Goal: Information Seeking & Learning: Find specific fact

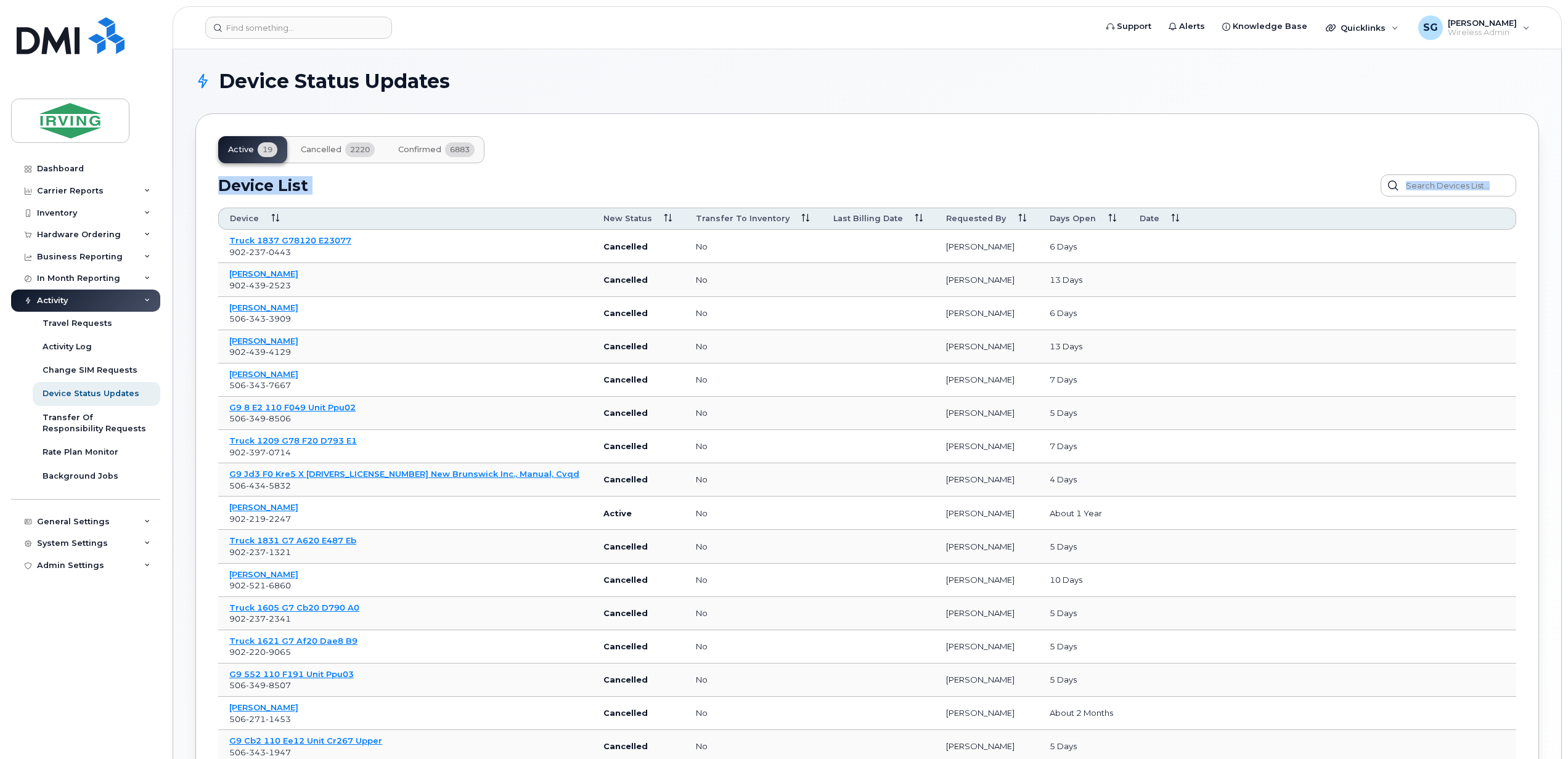
drag, startPoint x: 1504, startPoint y: 674, endPoint x: 218, endPoint y: 183, distance: 1376.5
click at [218, 183] on div "Active 19 Cancelled 2220 Confirmed 6883 Device List Confirm Request Resend Noti…" at bounding box center [867, 500] width 1343 height 773
copy div "Device List Confirm Request Resend Notifications Cancel Reqest Customize Filter…"
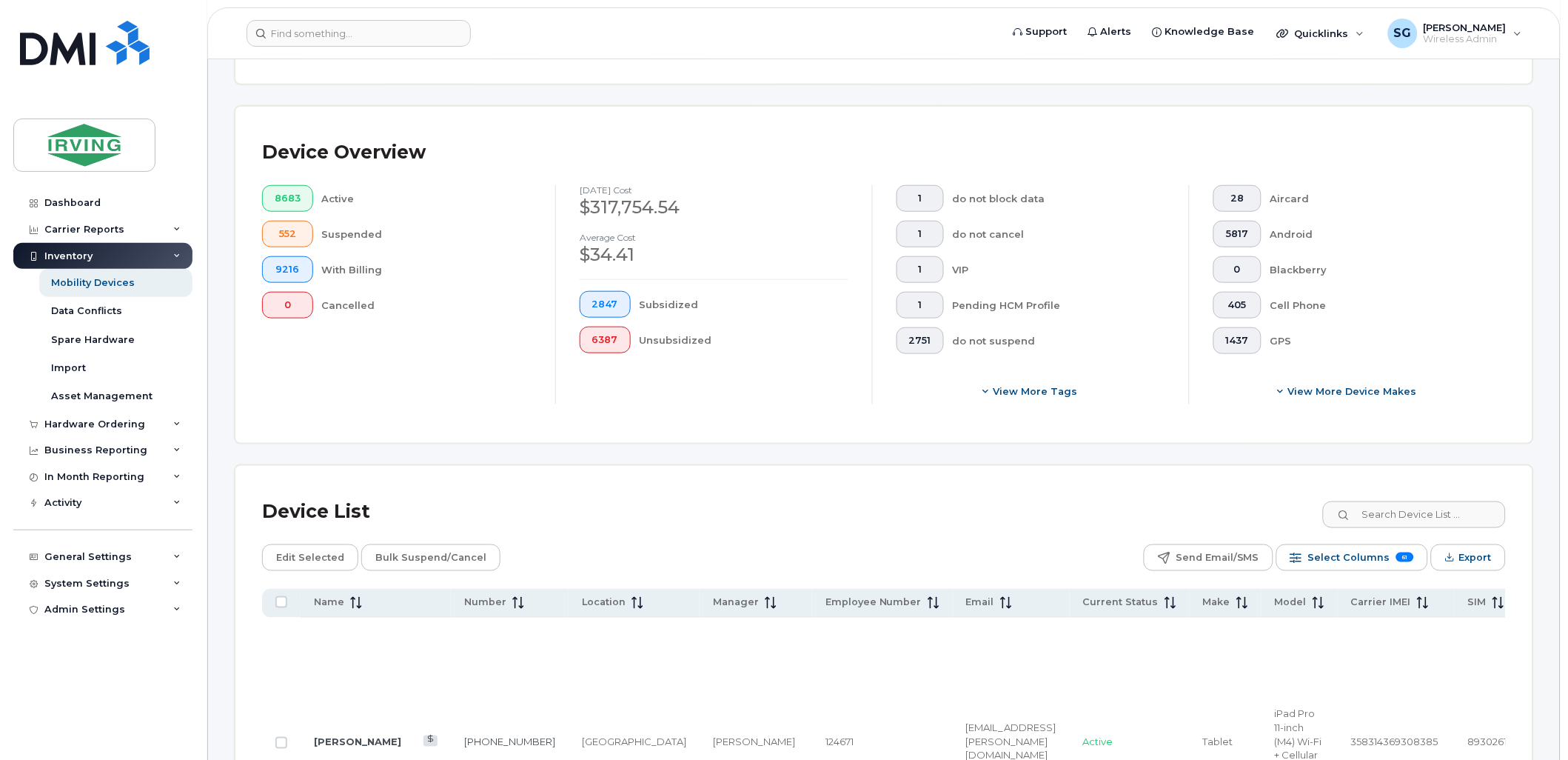
scroll to position [301, 0]
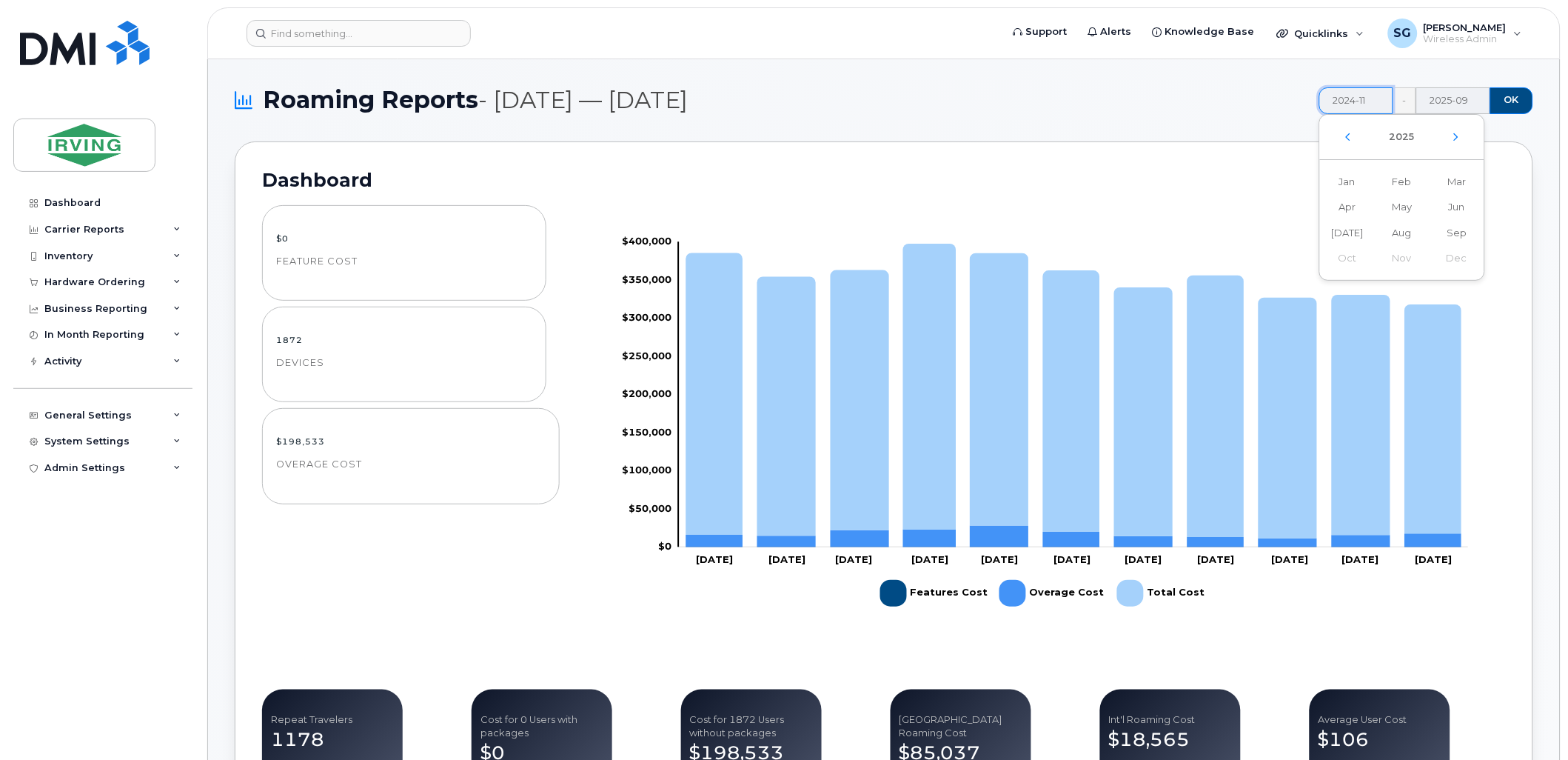
click at [1359, 101] on input "2024-11" at bounding box center [1356, 101] width 74 height 27
click at [1457, 237] on span "Sep" at bounding box center [1456, 233] width 54 height 26
type input "2025-09"
click at [1513, 93] on span "OK" at bounding box center [1513, 100] width 15 height 13
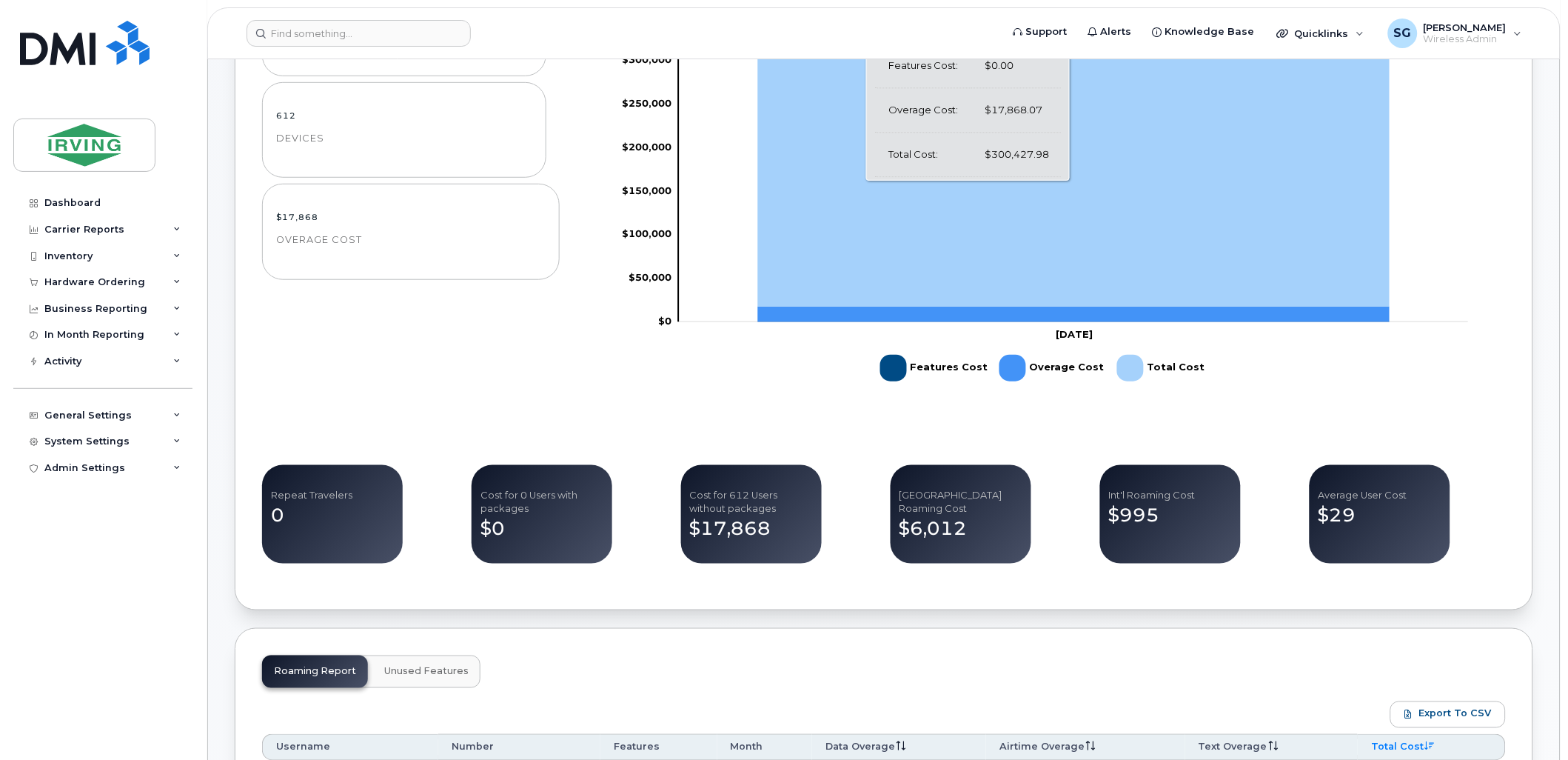
scroll to position [411, 0]
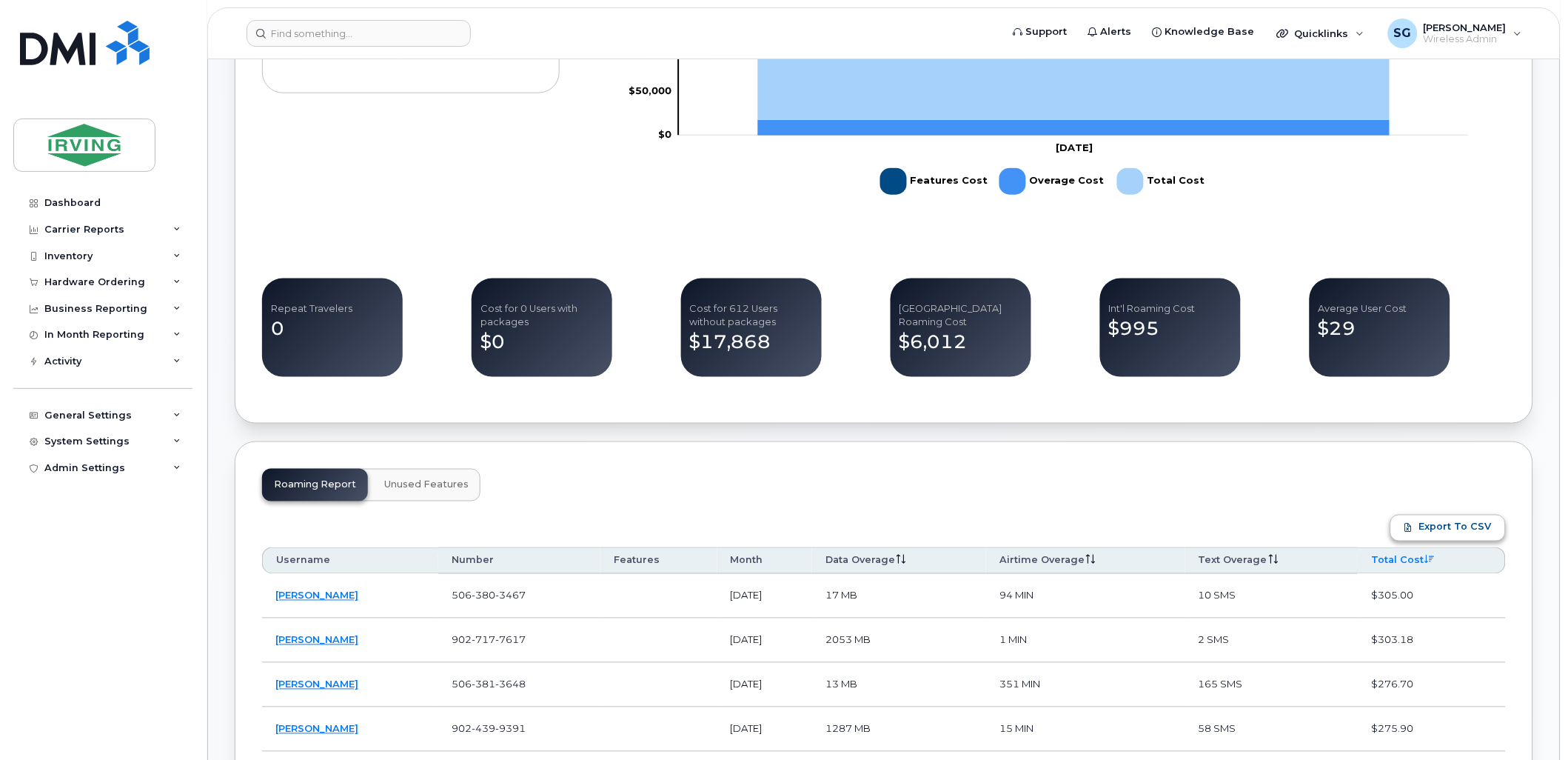
click at [1436, 529] on span "Export to CSV" at bounding box center [1455, 527] width 72 height 13
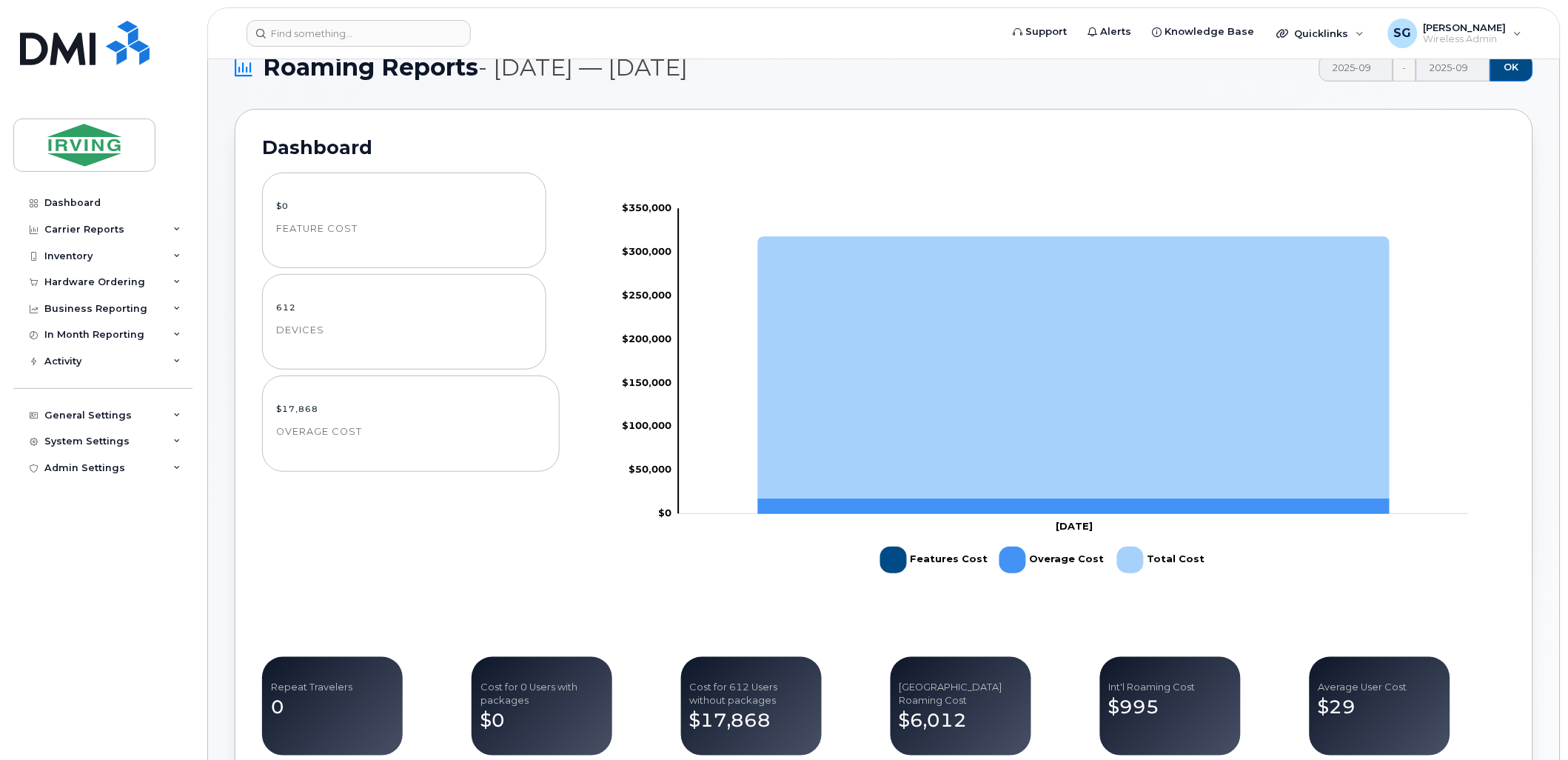
scroll to position [0, 0]
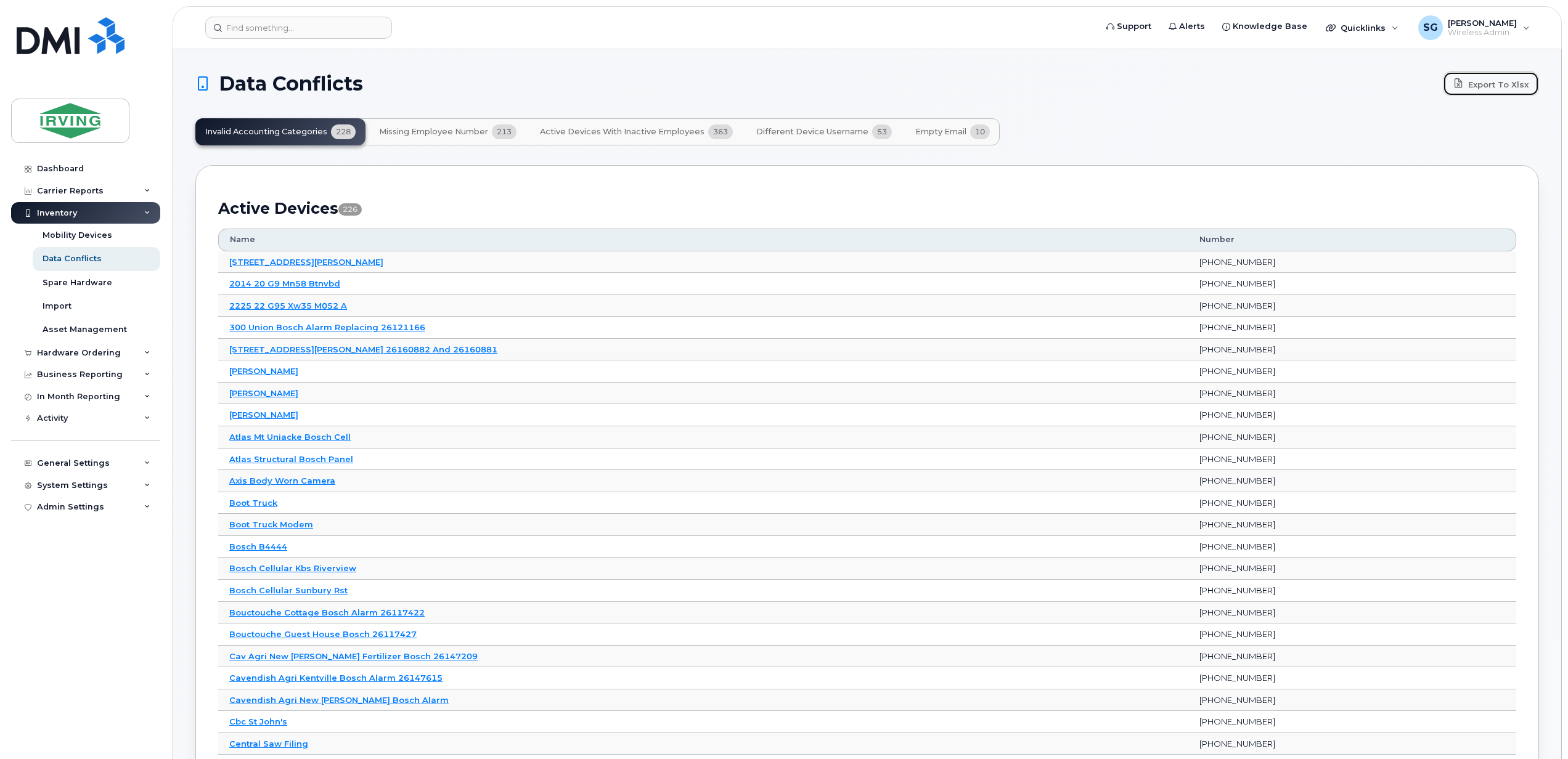
drag, startPoint x: 1488, startPoint y: 82, endPoint x: 734, endPoint y: 85, distance: 754.0
click at [1488, 82] on link "Export to Xlsx" at bounding box center [1490, 83] width 96 height 25
click at [453, 133] on span "Missing Employee Number" at bounding box center [433, 132] width 109 height 10
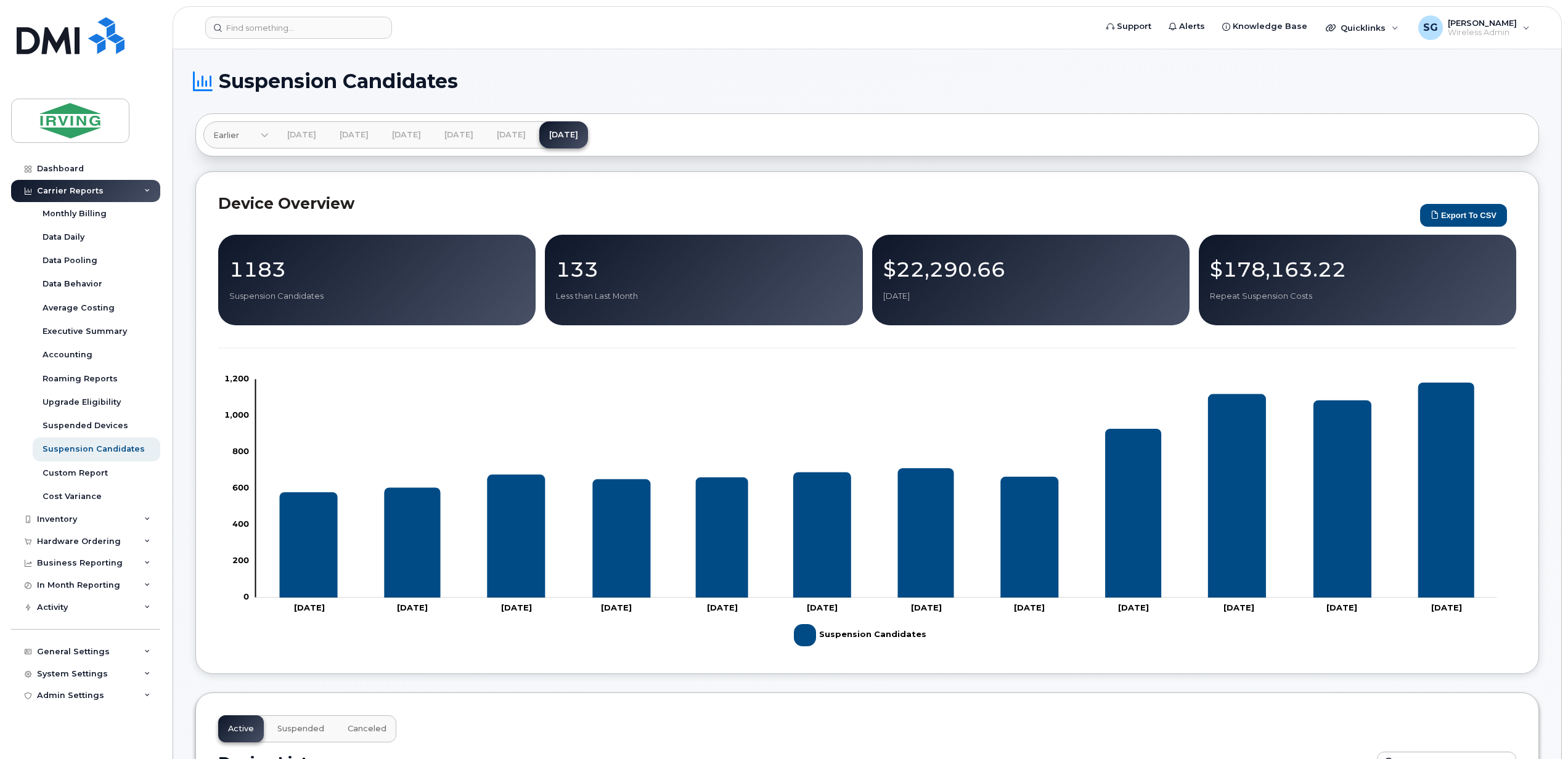
scroll to position [82, 0]
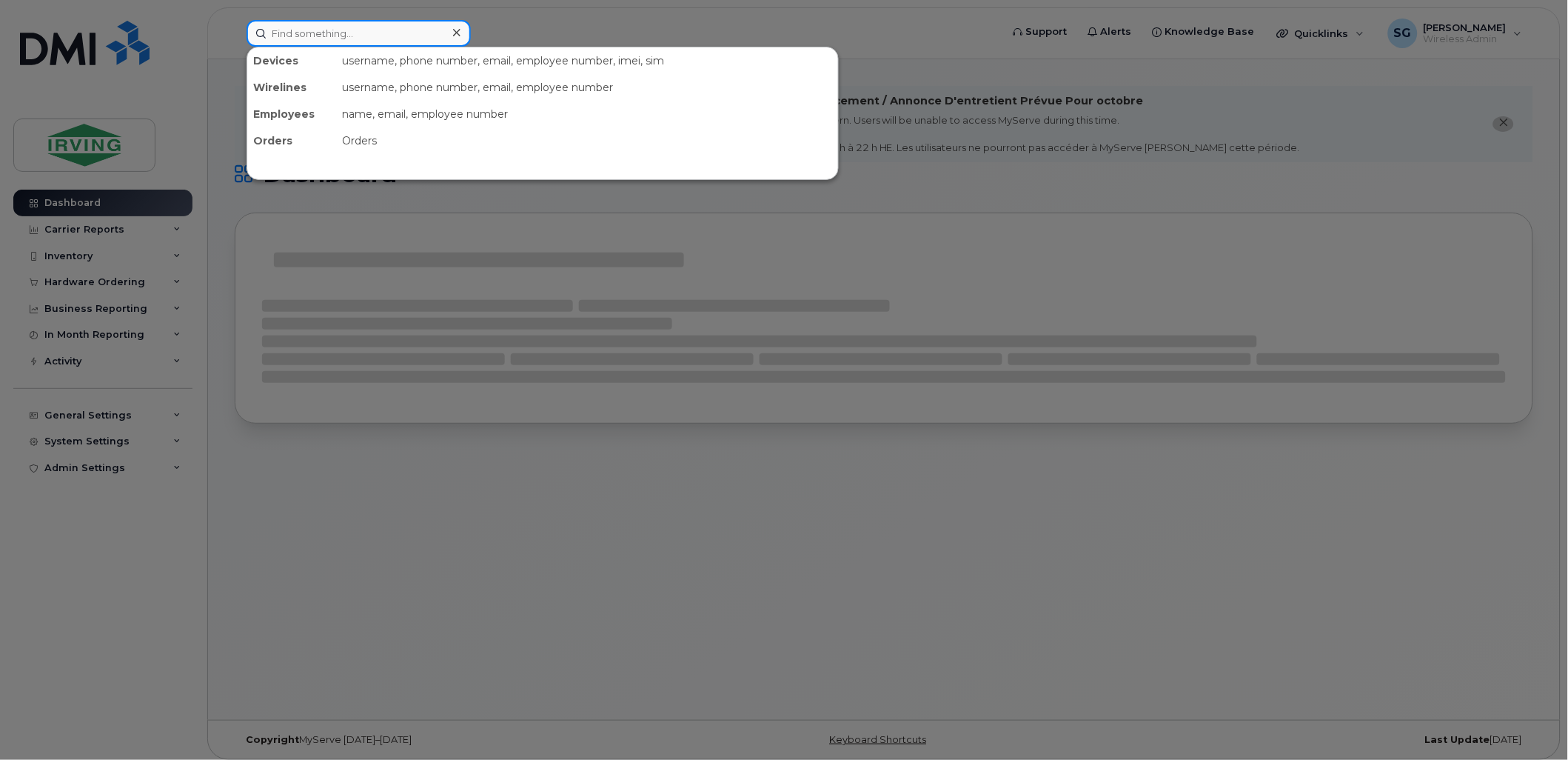
click at [304, 34] on input at bounding box center [359, 33] width 224 height 27
paste input "5066514654"
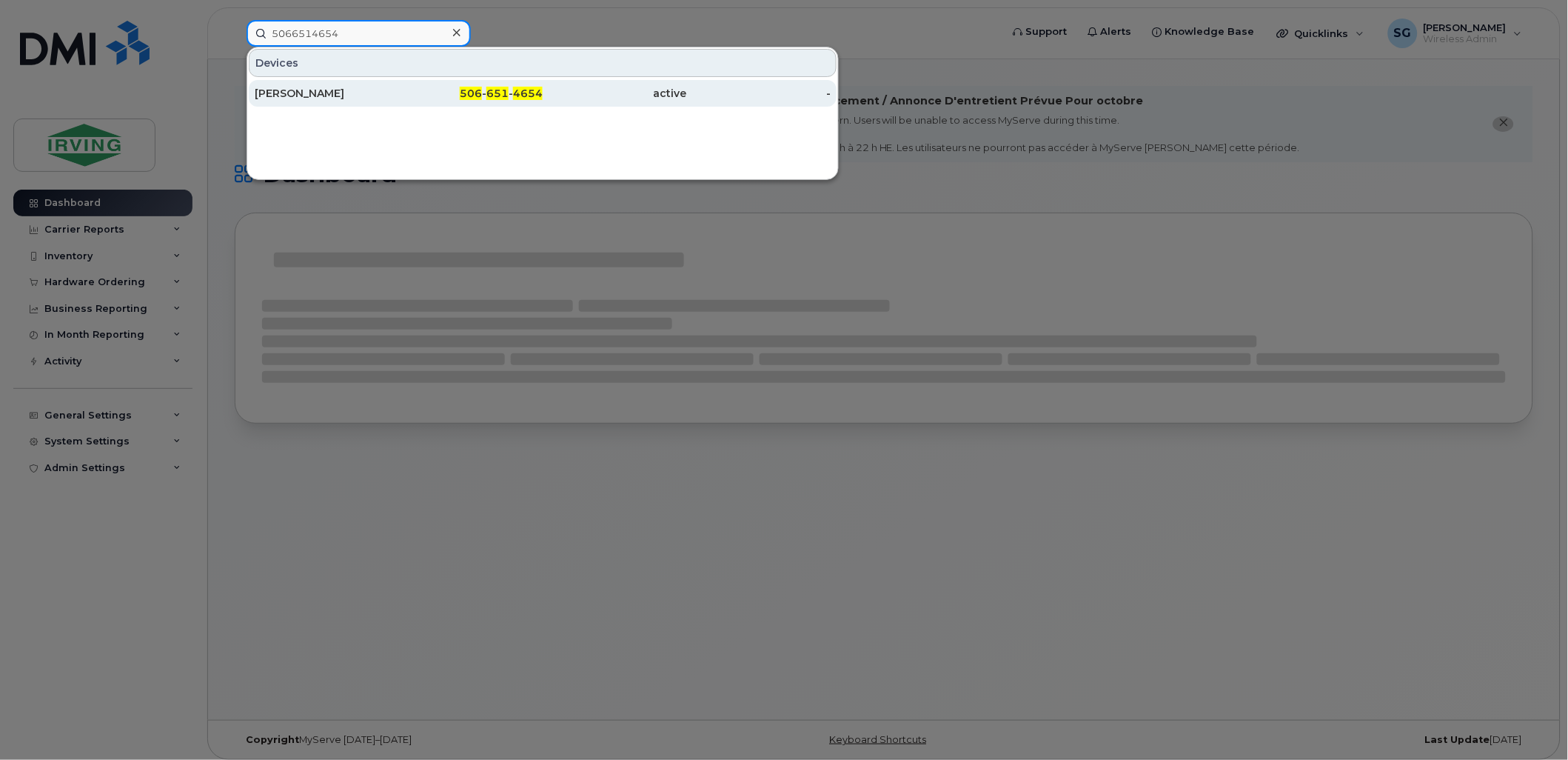
type input "5066514654"
click at [309, 87] on div "[PERSON_NAME]" at bounding box center [326, 93] width 144 height 15
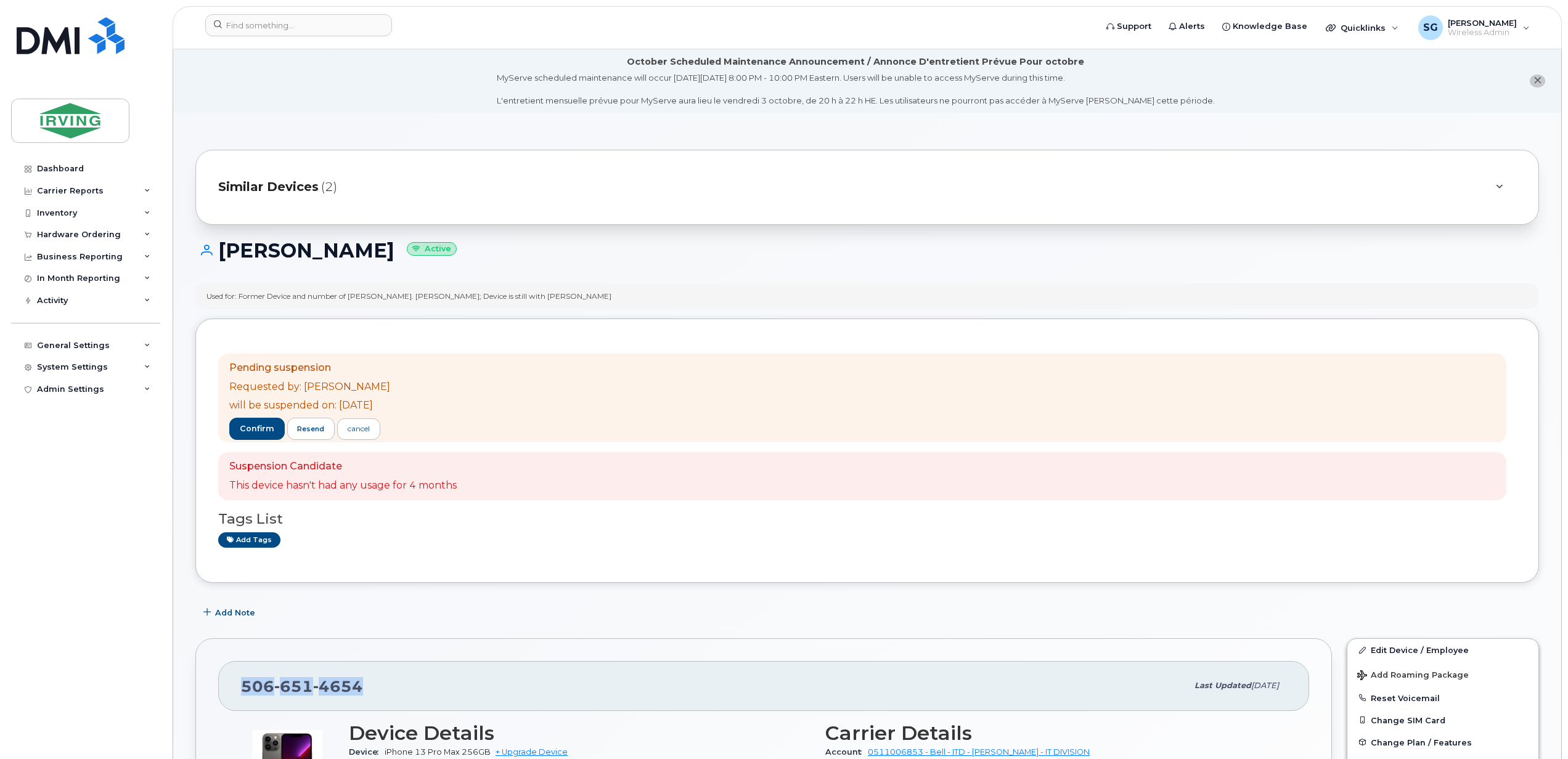
drag, startPoint x: 368, startPoint y: 691, endPoint x: 230, endPoint y: 686, distance: 138.1
click at [230, 686] on div "506 651 4654 Last updated Oct 01, 2025" at bounding box center [764, 686] width 1091 height 49
copy span "506 651 4654"
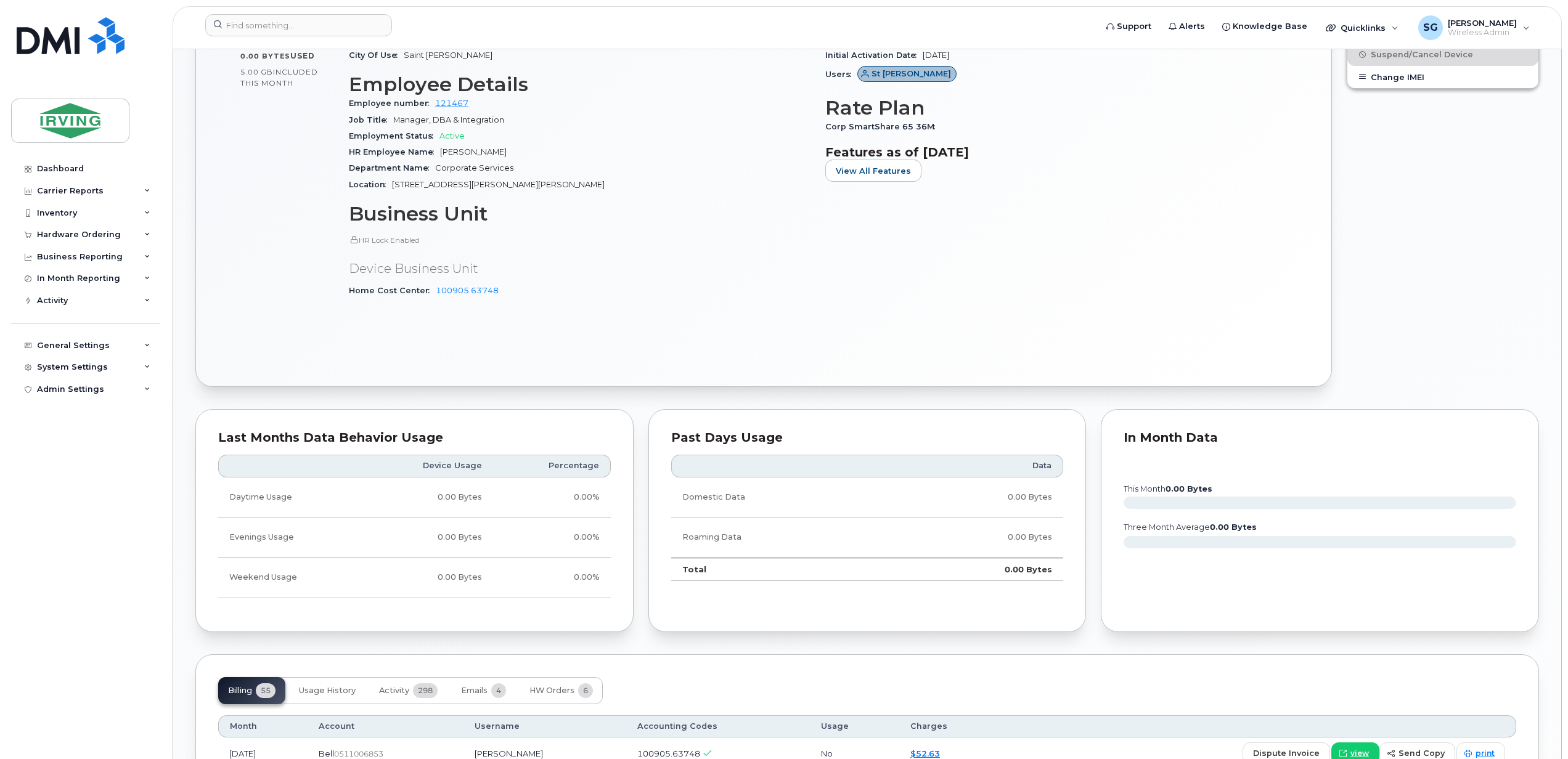
scroll to position [1315, 0]
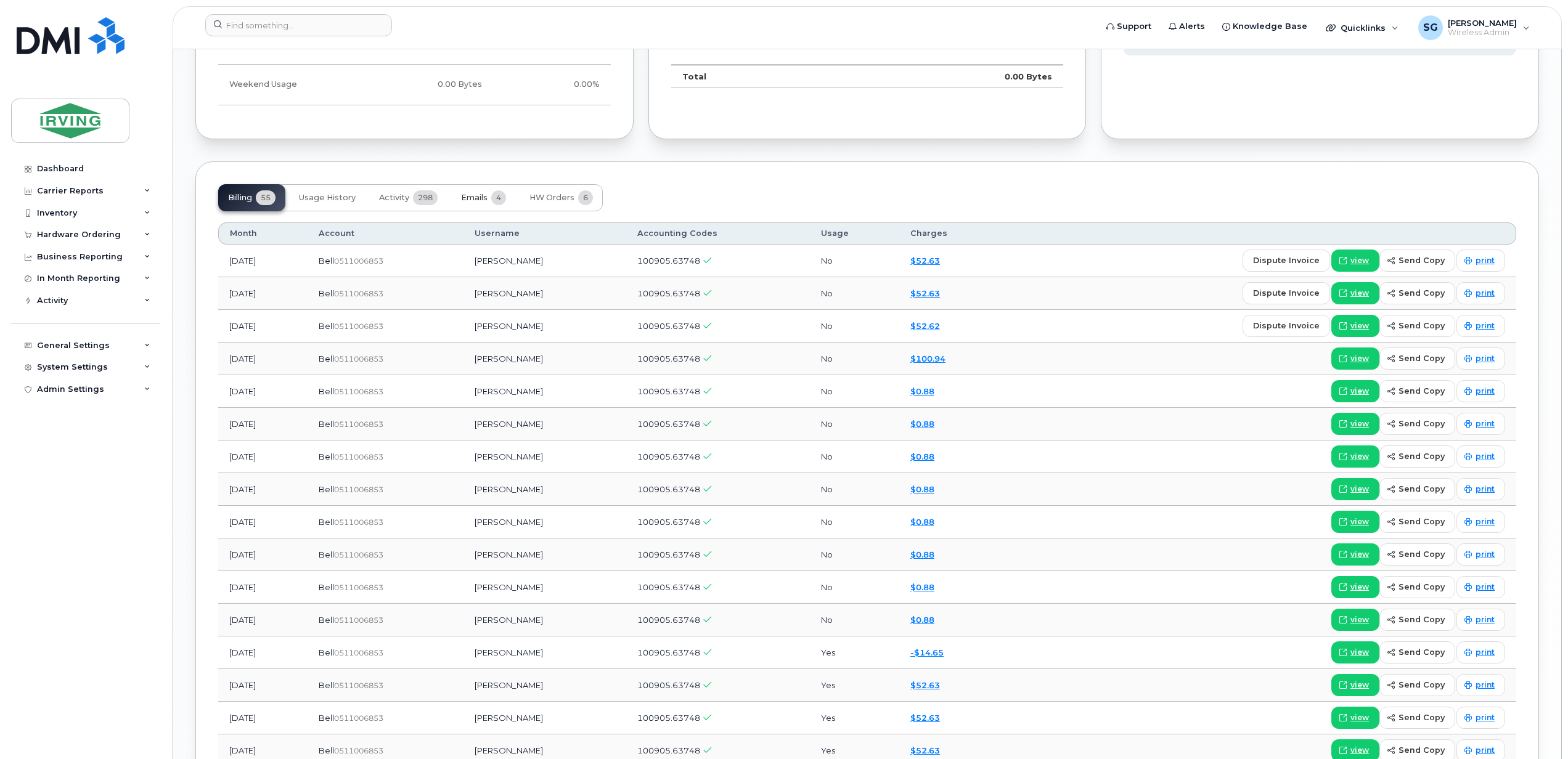
click at [476, 197] on span "Emails" at bounding box center [474, 198] width 26 height 10
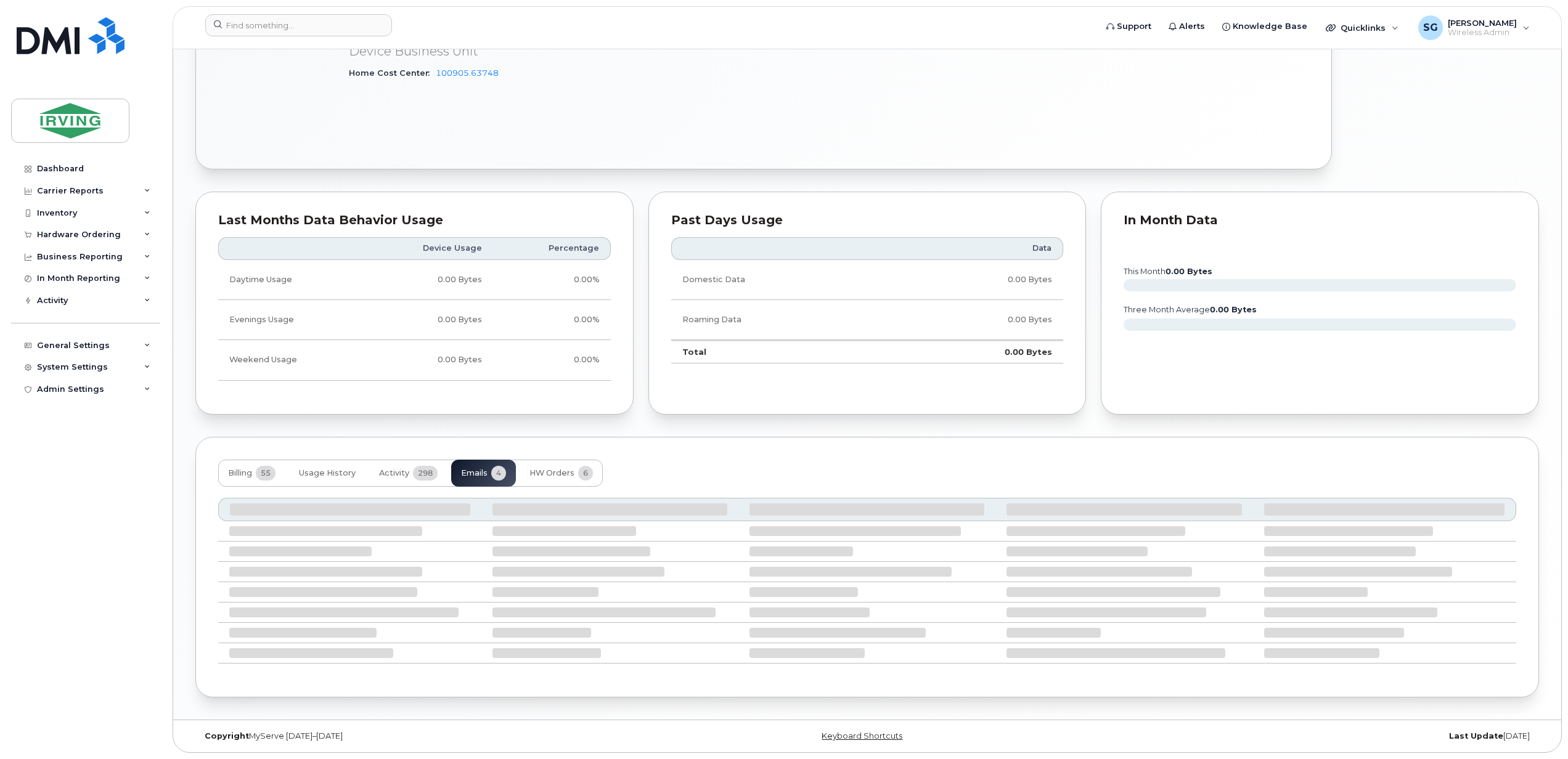
scroll to position [989, 0]
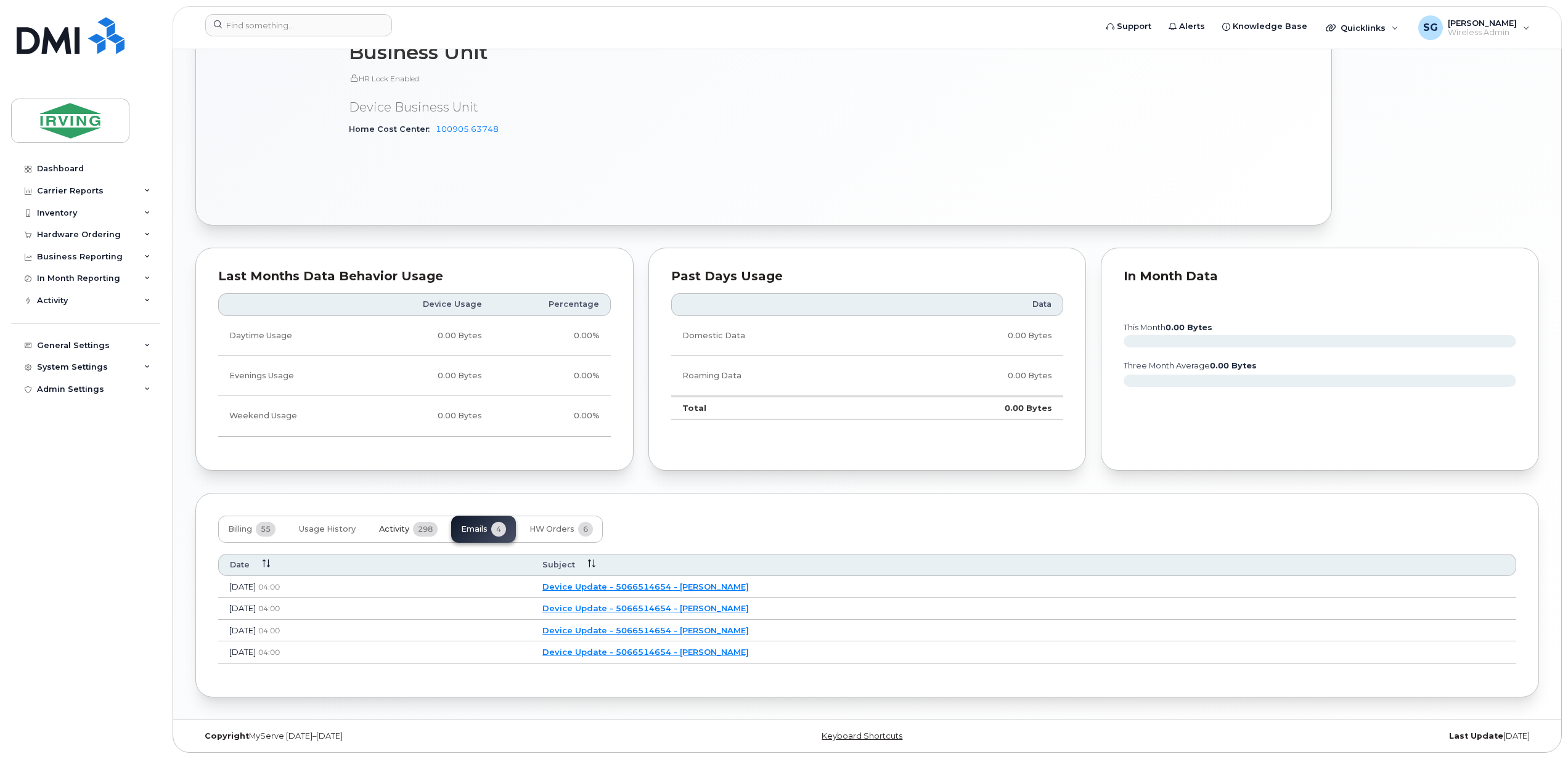
click at [393, 528] on span "Activity" at bounding box center [394, 530] width 30 height 10
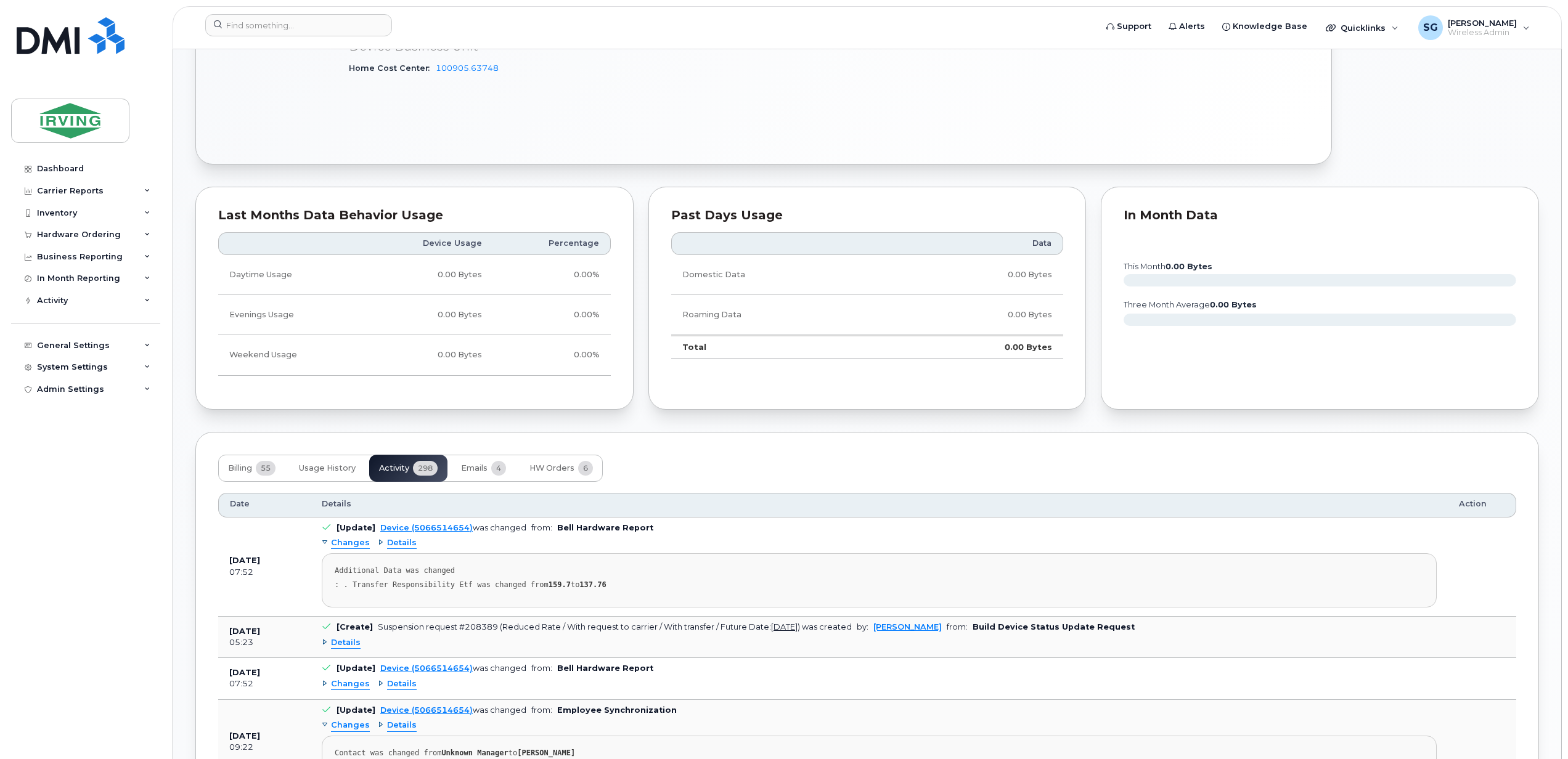
scroll to position [1071, 0]
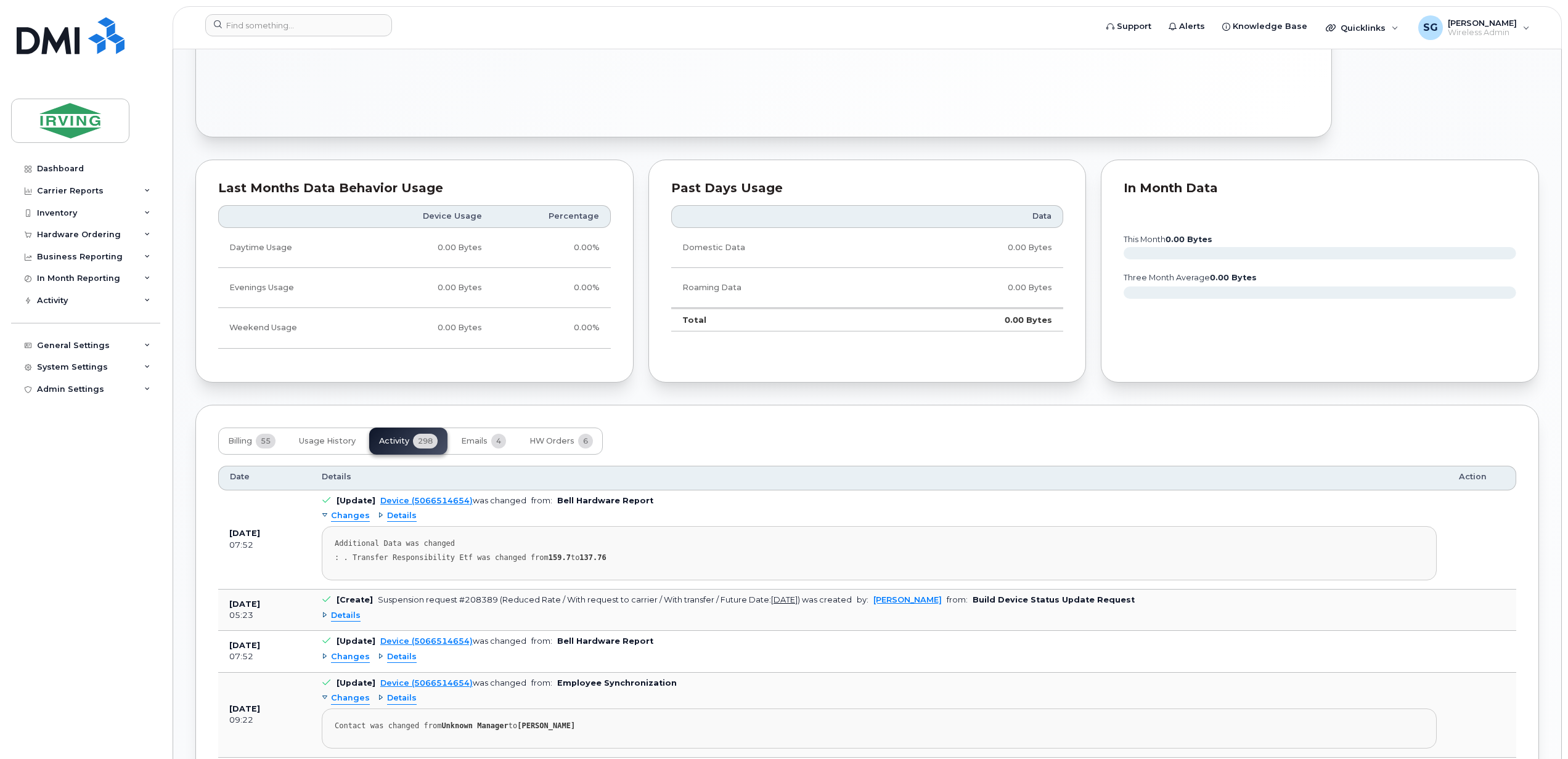
click at [341, 622] on span "Details" at bounding box center [345, 616] width 29 height 12
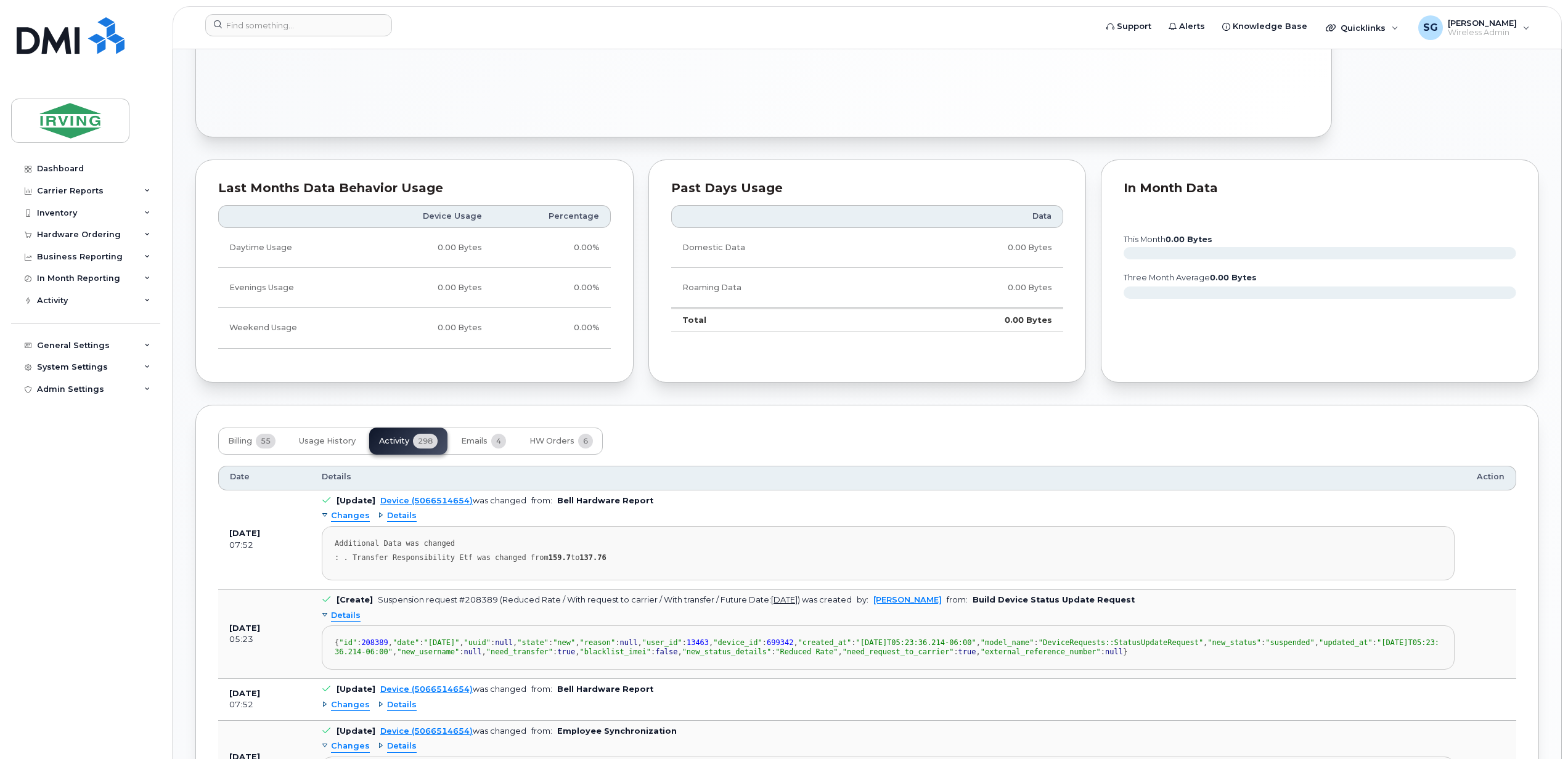
click at [355, 622] on span "Details" at bounding box center [345, 616] width 29 height 12
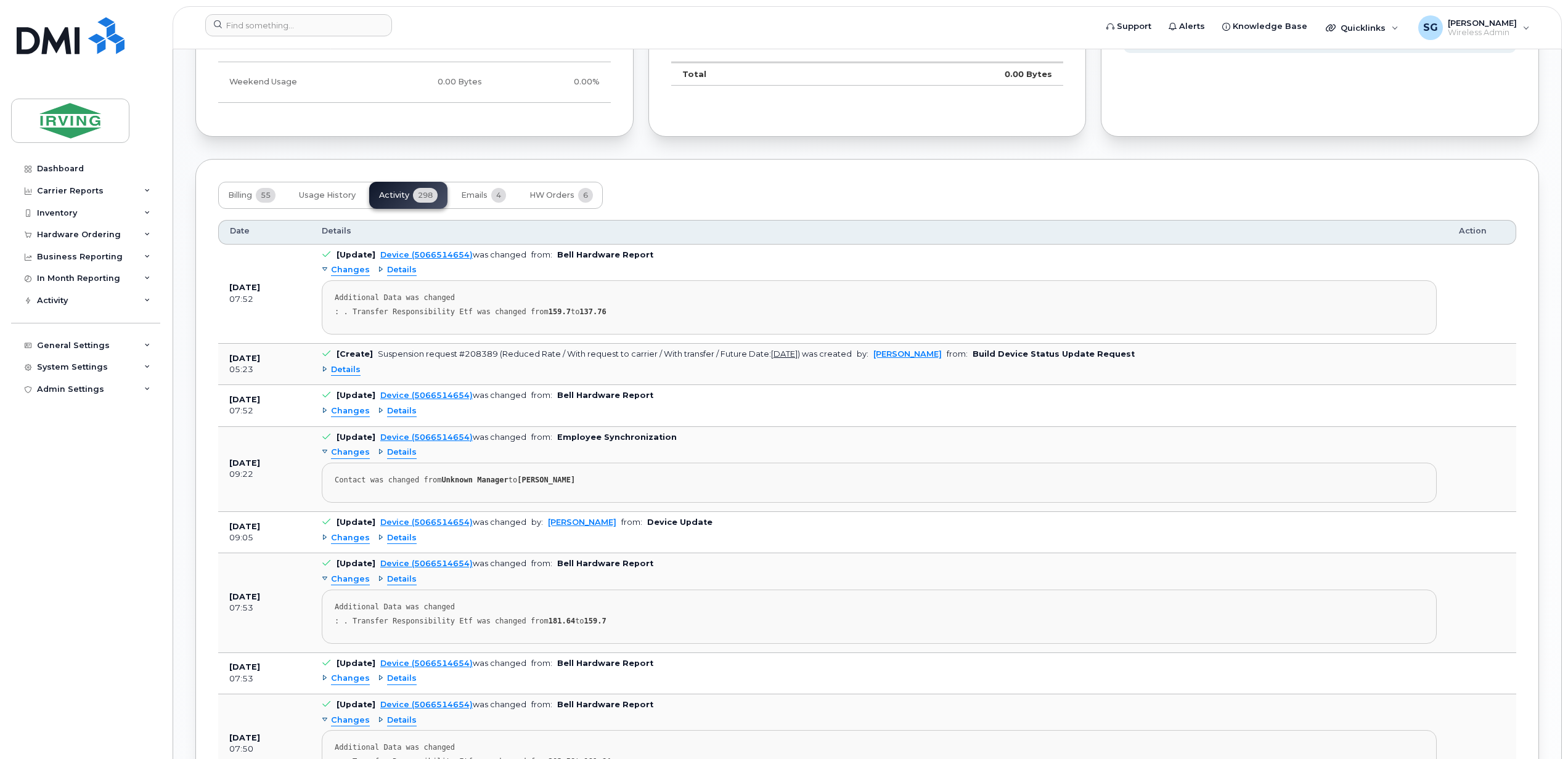
scroll to position [1482, 0]
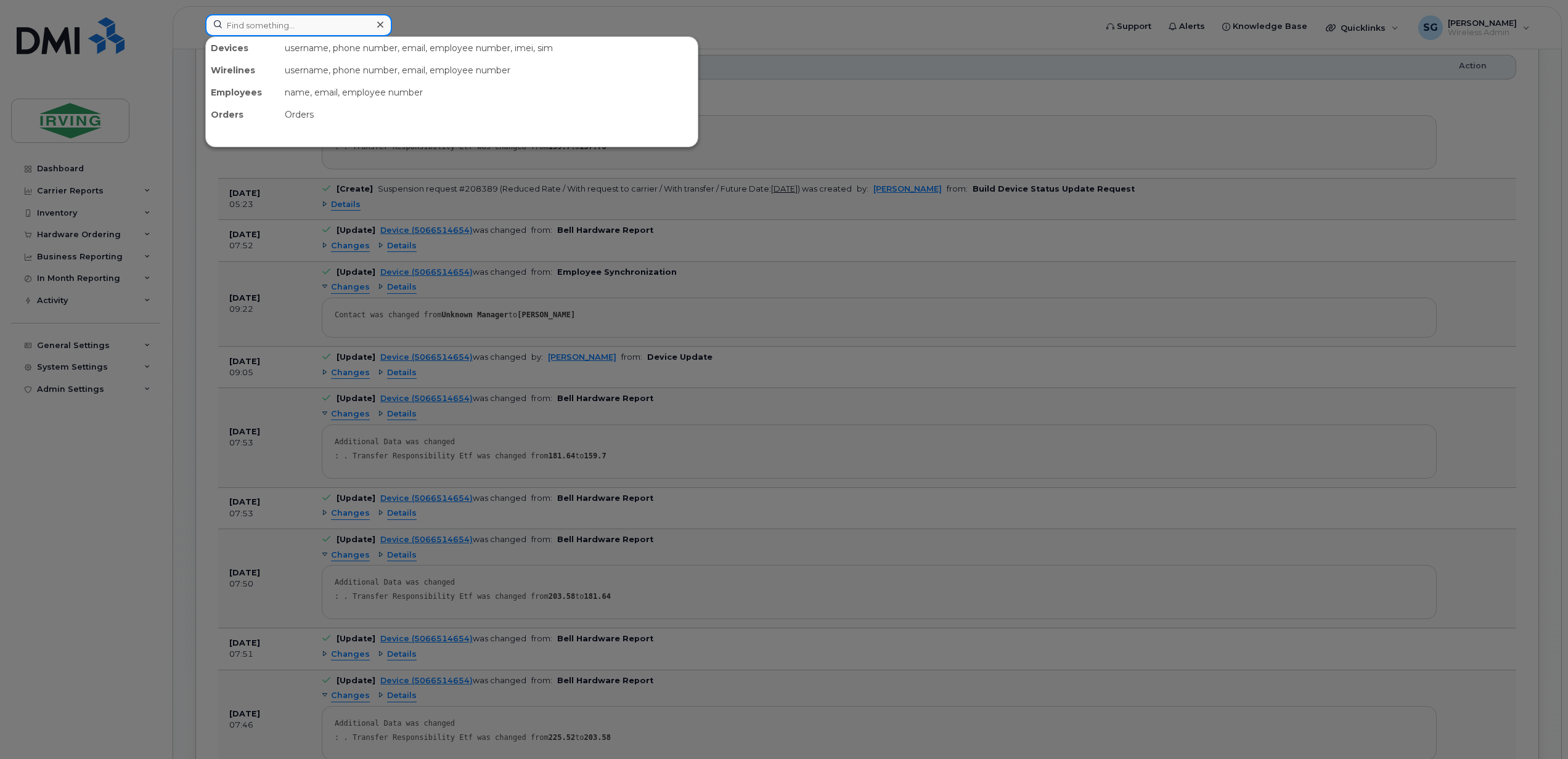
click at [285, 25] on input at bounding box center [299, 25] width 187 height 22
paste input "5064330694"
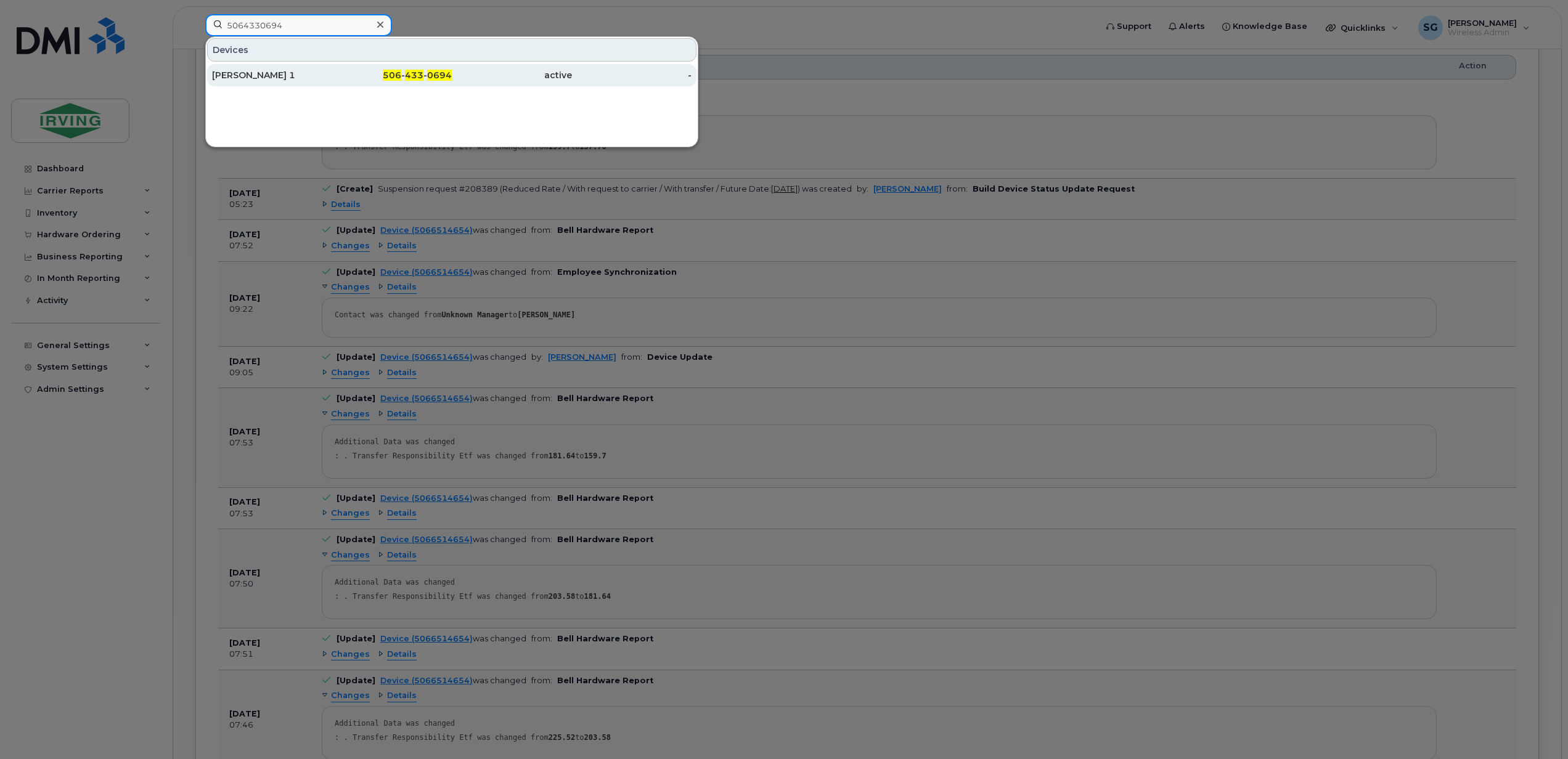
type input "5064330694"
click at [252, 77] on div "[PERSON_NAME] 1" at bounding box center [272, 75] width 120 height 13
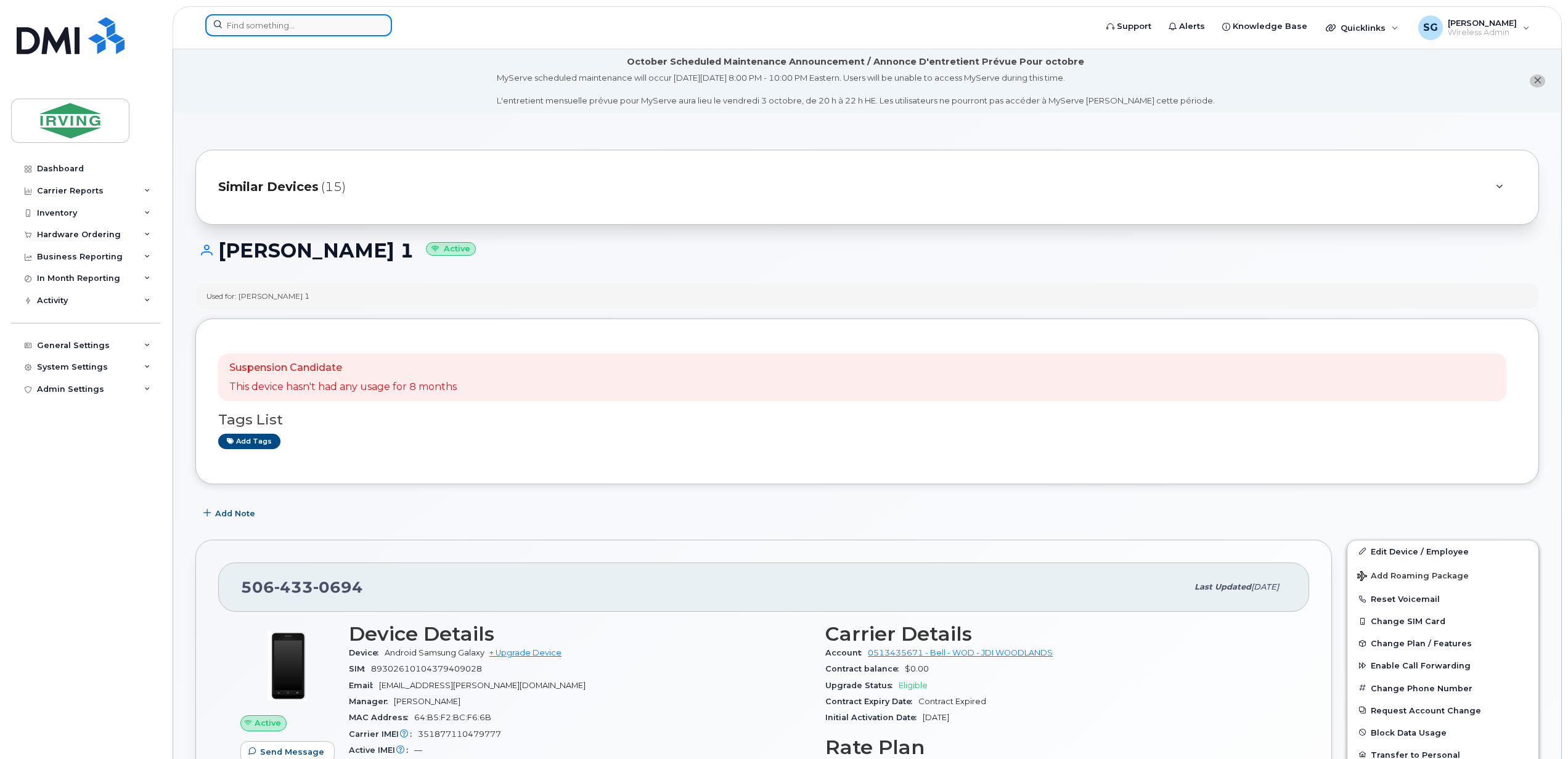
click at [255, 31] on input at bounding box center [299, 25] width 187 height 22
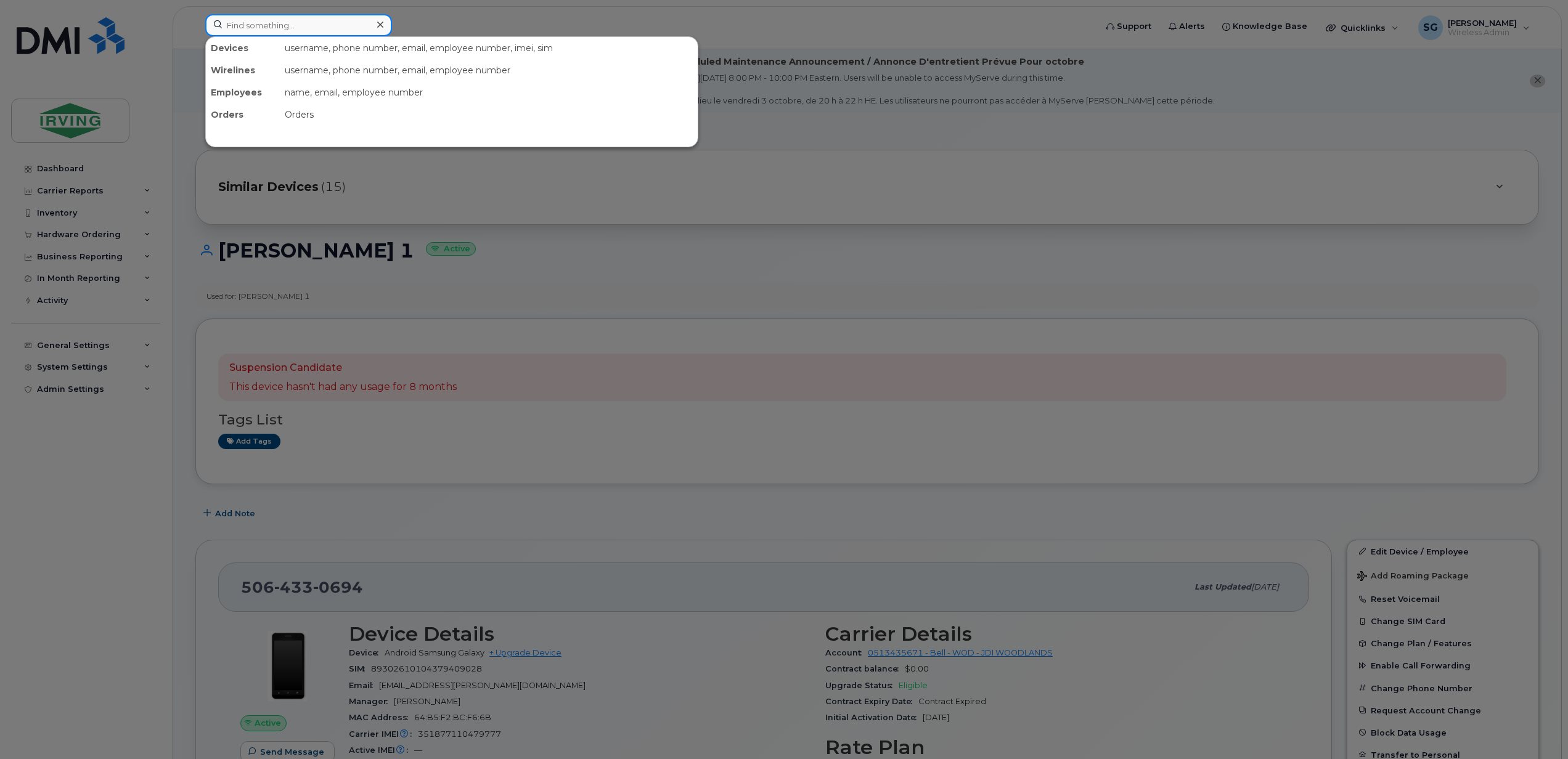
paste input "5064330868"
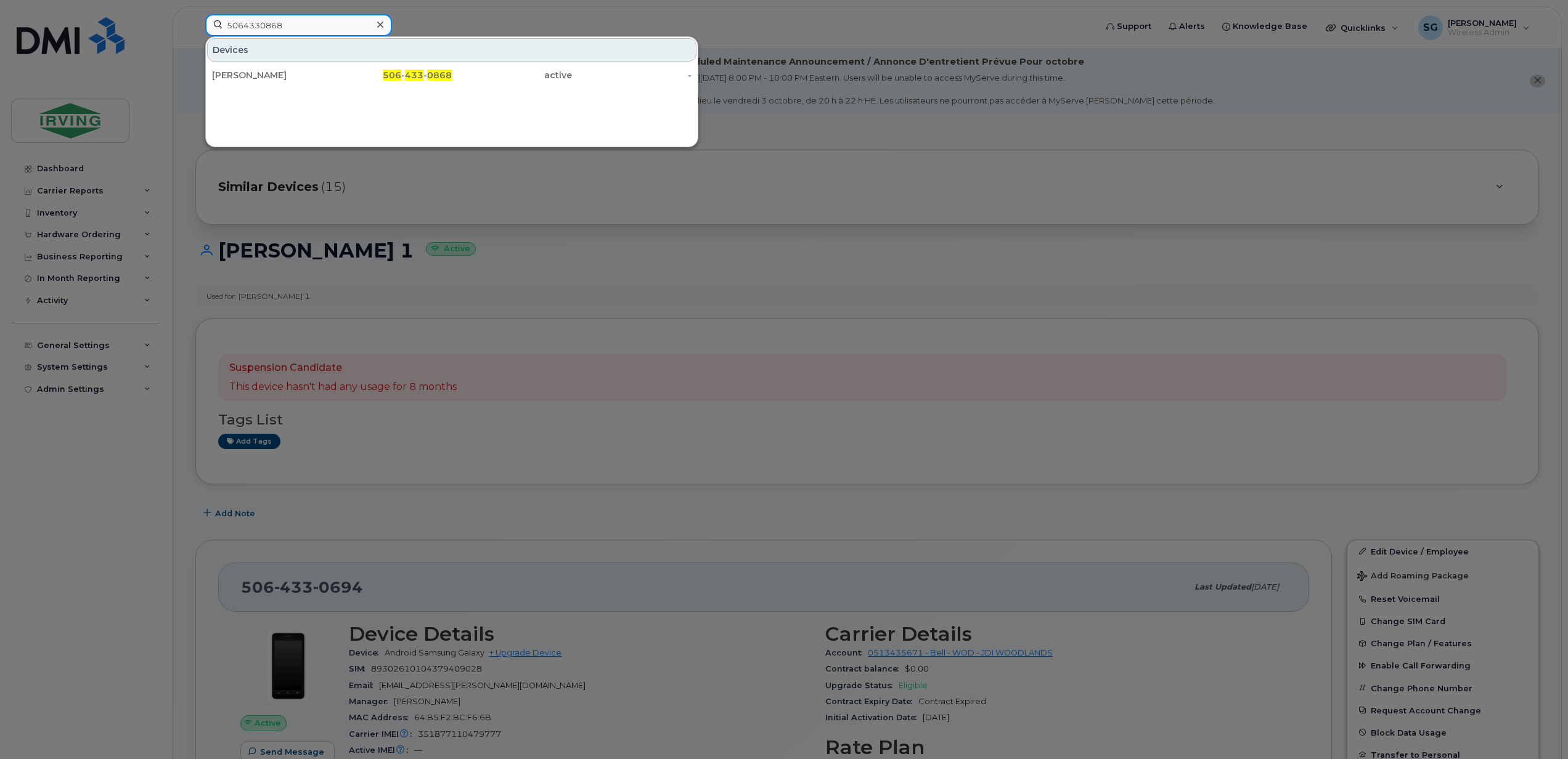
drag, startPoint x: 306, startPoint y: 27, endPoint x: 138, endPoint y: 27, distance: 168.0
click at [195, 27] on div "5064330868 Devices [PERSON_NAME] 506 - 433 - 0868 active -" at bounding box center [646, 28] width 903 height 27
paste input "52514"
type input "5064352514"
